Goal: Transaction & Acquisition: Obtain resource

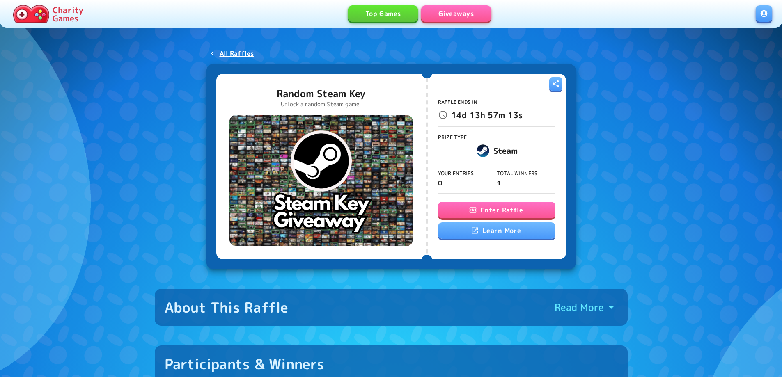
click at [487, 206] on button "Enter Raffle" at bounding box center [496, 210] width 117 height 16
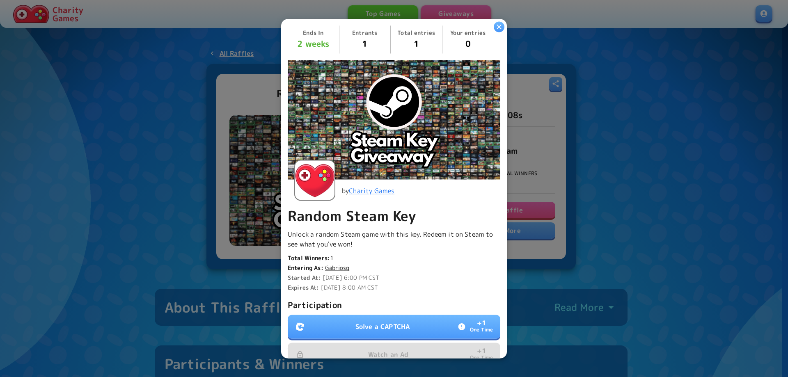
click at [371, 327] on p "Solve a CAPTCHA" at bounding box center [382, 327] width 54 height 10
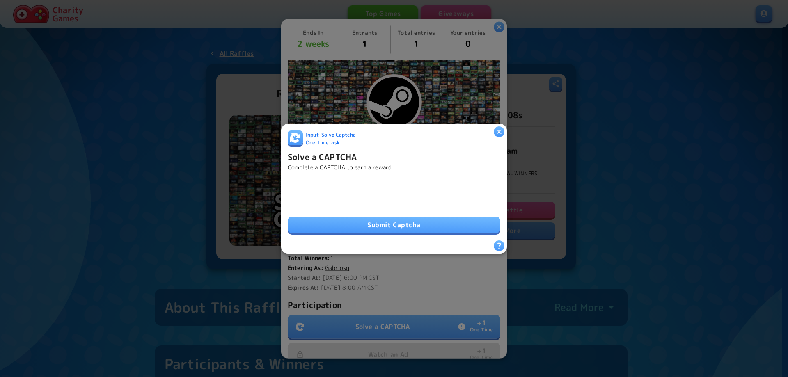
click at [387, 218] on button "Submit Captcha" at bounding box center [394, 225] width 213 height 16
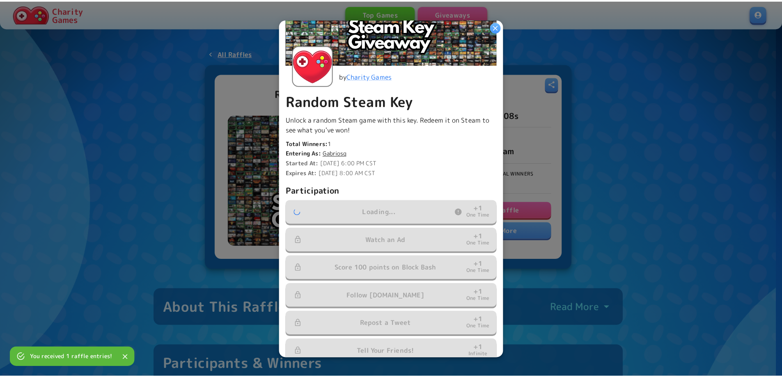
scroll to position [155, 0]
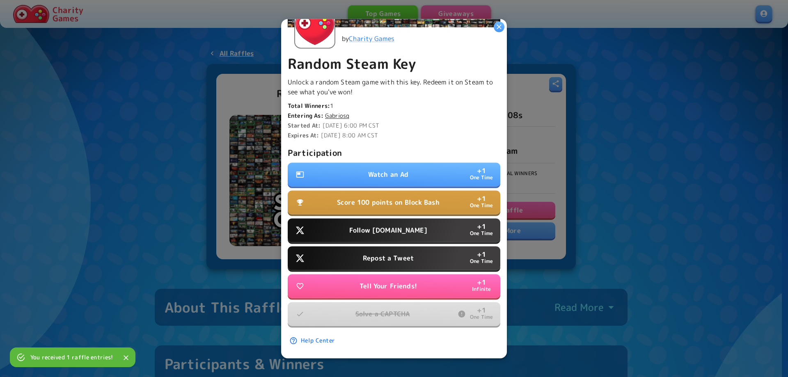
click at [388, 169] on p "Watch an Ad" at bounding box center [388, 174] width 41 height 10
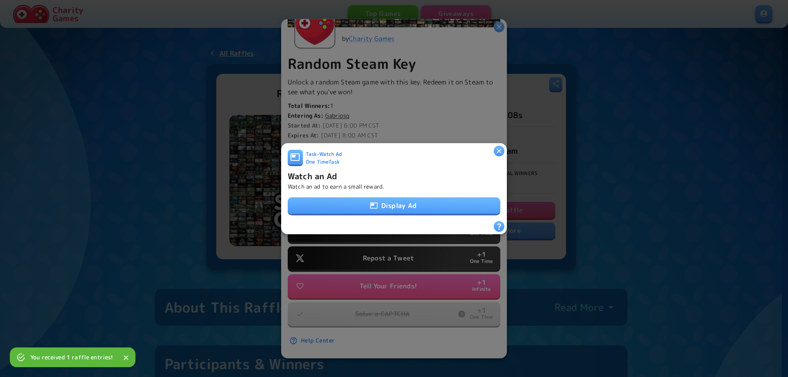
click at [380, 210] on button "Display Ad" at bounding box center [394, 205] width 213 height 16
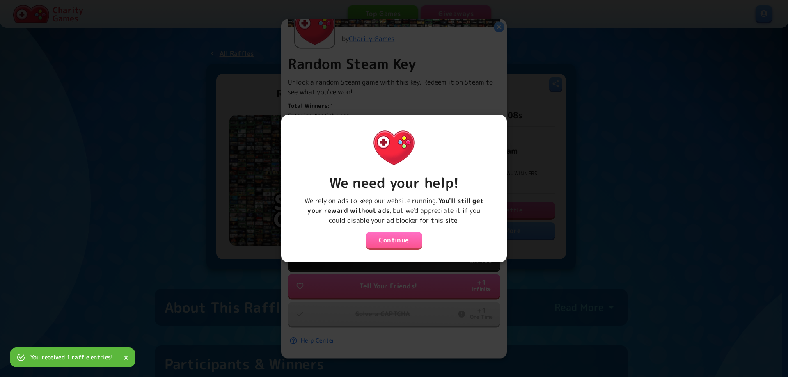
click at [392, 232] on button "Continue" at bounding box center [394, 240] width 57 height 16
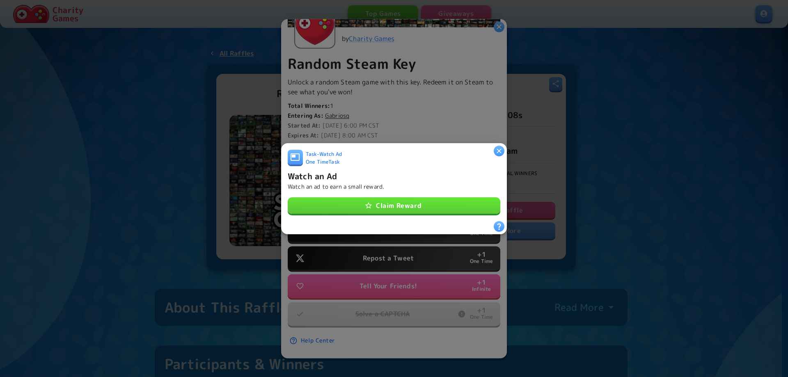
click at [412, 197] on button "Claim Reward" at bounding box center [394, 205] width 213 height 16
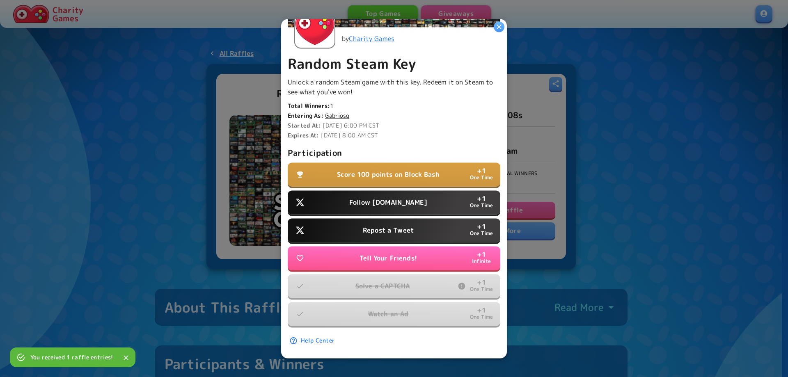
click at [398, 225] on p "Repost a Tweet" at bounding box center [388, 230] width 51 height 10
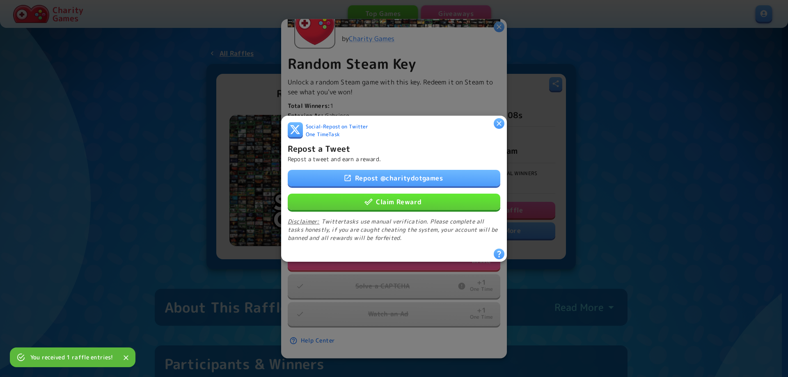
click at [395, 200] on button "Claim Reward" at bounding box center [394, 201] width 213 height 16
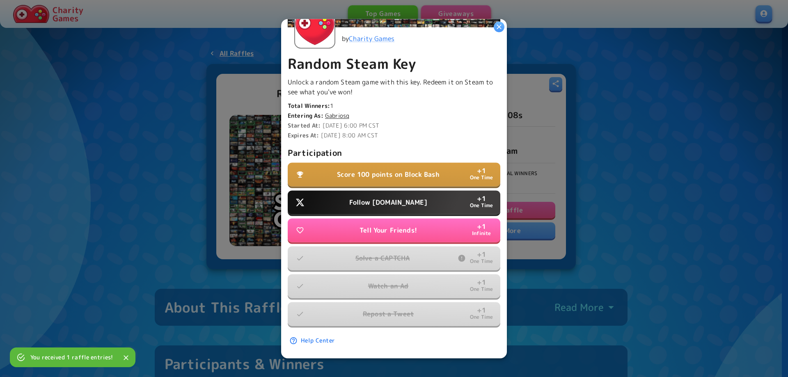
click at [384, 197] on p "Follow Water.org" at bounding box center [388, 202] width 78 height 10
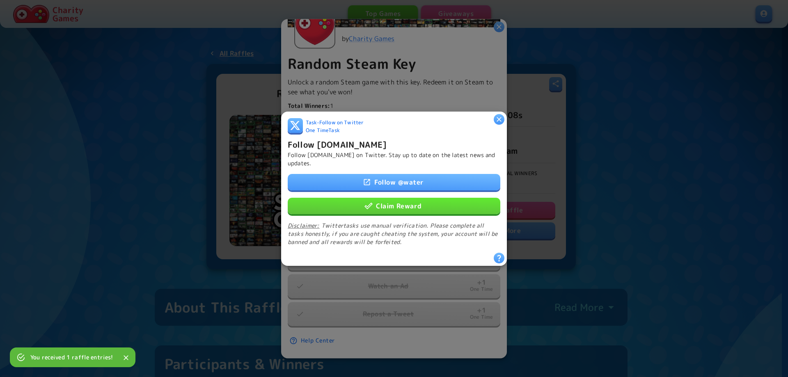
click at [386, 202] on button "Claim Reward" at bounding box center [394, 205] width 213 height 16
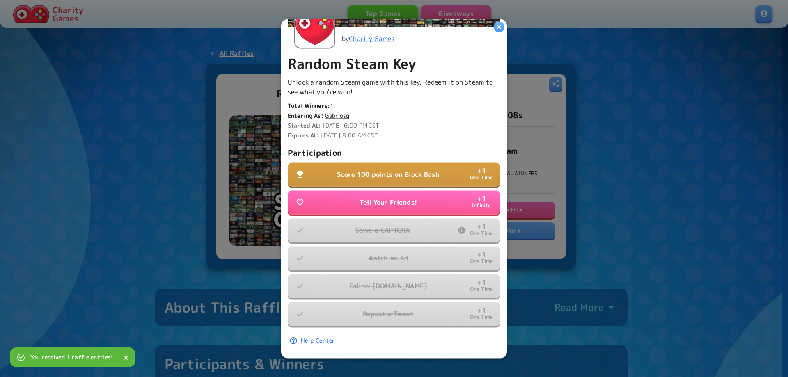
click at [385, 169] on p "Score 100 points on Block Bash" at bounding box center [388, 174] width 103 height 10
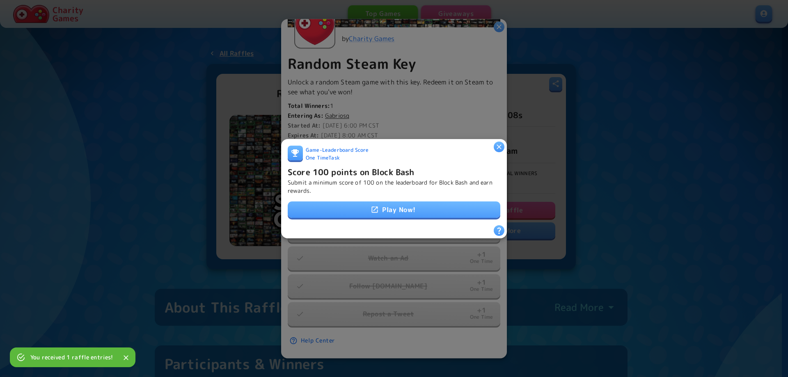
click at [390, 202] on link "Play Now!" at bounding box center [394, 209] width 213 height 16
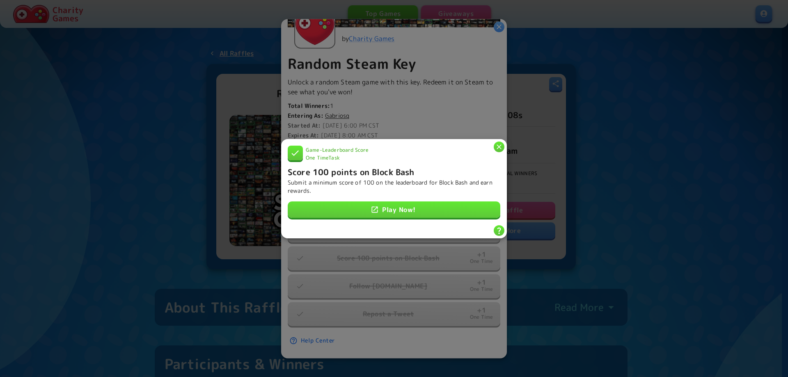
click at [609, 174] on div at bounding box center [394, 188] width 788 height 377
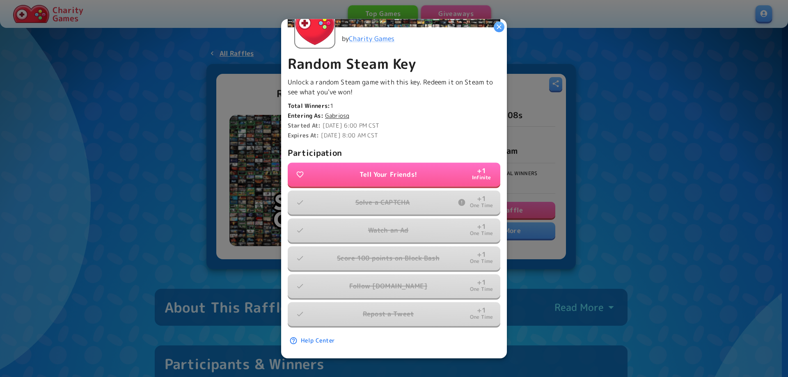
click at [612, 176] on div at bounding box center [394, 188] width 788 height 377
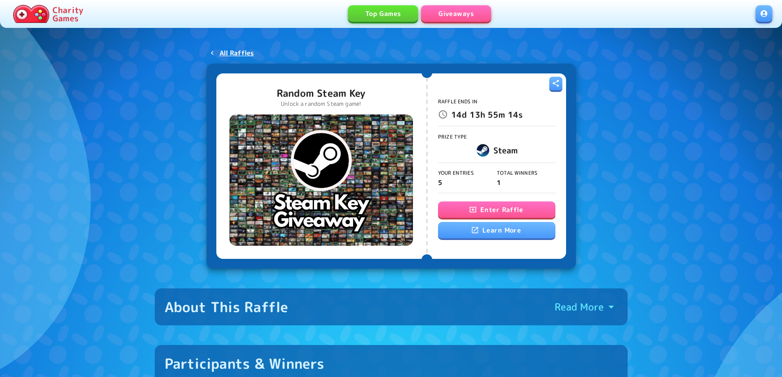
scroll to position [0, 0]
click at [224, 49] on p "All Raffles" at bounding box center [236, 53] width 34 height 10
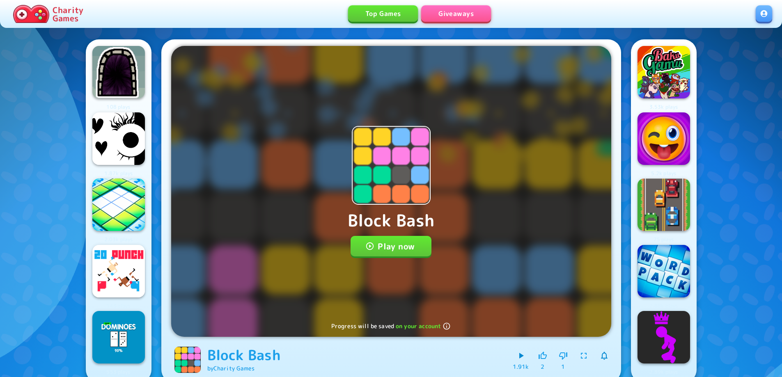
click at [378, 252] on button "Play now" at bounding box center [390, 246] width 81 height 21
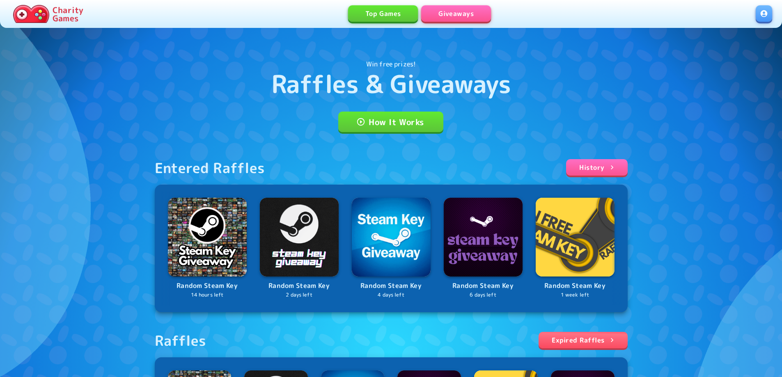
click at [62, 10] on p "Charity Games" at bounding box center [68, 14] width 31 height 16
